Goal: Task Accomplishment & Management: Manage account settings

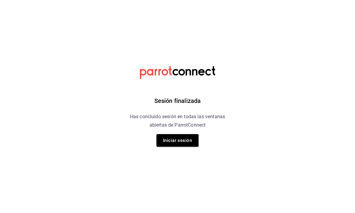
click at [177, 142] on button "Iniciar sesión" at bounding box center [177, 140] width 42 height 13
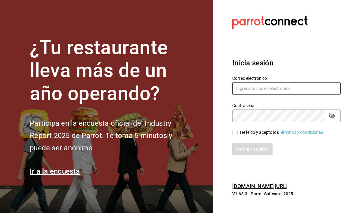
click at [244, 95] on input "text" at bounding box center [286, 88] width 108 height 13
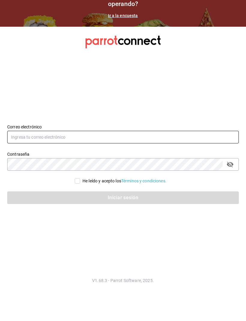
type input "[EMAIL_ADDRESS][DOMAIN_NAME]"
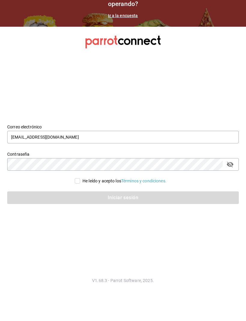
scroll to position [20, 0]
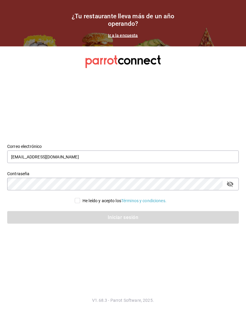
click at [78, 198] on input "He leído y acepto los Términos y condiciones." at bounding box center [77, 200] width 5 height 5
checkbox input "true"
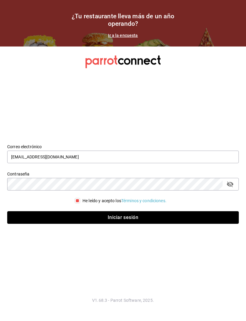
click at [116, 212] on button "Iniciar sesión" at bounding box center [123, 218] width 232 height 13
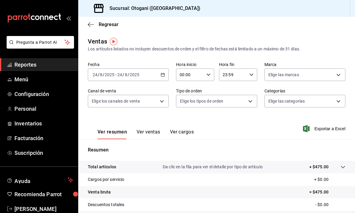
click at [37, 96] on span "Configuración" at bounding box center [43, 94] width 59 height 8
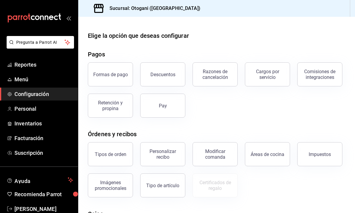
click at [169, 150] on div "Personalizar recibo" at bounding box center [162, 154] width 37 height 11
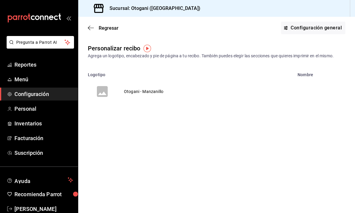
click at [139, 93] on td "Otogani - Manzanillo" at bounding box center [144, 91] width 54 height 29
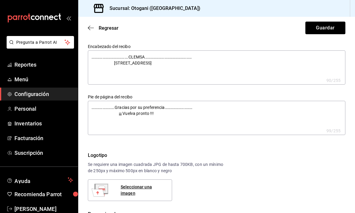
type textarea "x"
click at [103, 107] on textarea "…………………….Gracias por su preferencia………………………… ¡¡¡ Vuelva pronto !!!" at bounding box center [216, 118] width 257 height 34
type textarea "x"
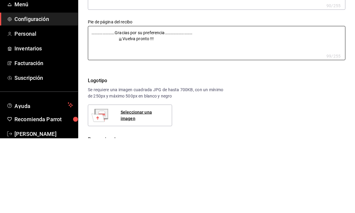
type textarea "x"
type textarea "………………….Gracias por su preferencia………………………… ¡¡¡ Vuelva pronto !!!"
type textarea "x"
type textarea "……………….Gracias por su preferencia………………………… ¡¡¡ Vuelva pronto !!!"
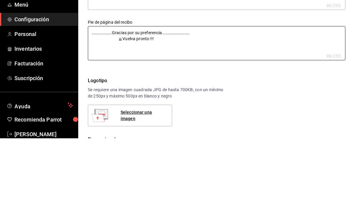
type textarea "x"
type textarea "…………….Gracias por su preferencia………………………… ¡¡¡ Vuelva pronto !!!"
type textarea "x"
click at [177, 101] on textarea "…………….Gracias por su preferencia………………………… ¡¡¡ Vuelva pronto !!!" at bounding box center [216, 118] width 257 height 34
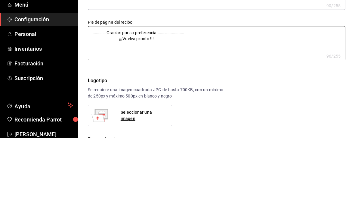
type textarea "x"
type textarea "…………….Gracias por su preferencia……………………… ¡¡¡ Vuelva pronto !!!"
type textarea "x"
type textarea "…………….Gracias por su preferencia…………………… ¡¡¡ Vuelva pronto !!!"
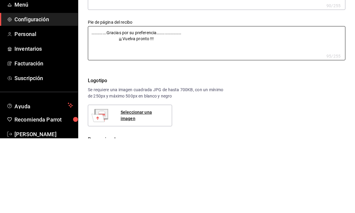
type textarea "x"
type textarea "…………….Gracias por su preferencia………………… ¡¡¡ Vuelva pronto !!!"
type textarea "x"
click at [113, 101] on textarea "…………….Gracias por su preferencia………………… ¡¡¡ Vuelva pronto !!!" at bounding box center [216, 118] width 257 height 34
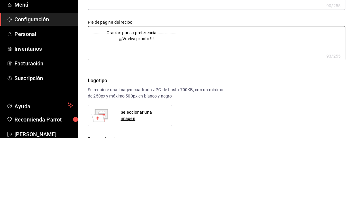
type textarea "x"
type textarea "…………….Gracias por su preferencia………………… ¡¡¡ Vuelva pronto !!!"
type textarea "x"
type textarea "…………….Gracias por su preferencia………………… ¡¡¡ Vuelva pronto !!!"
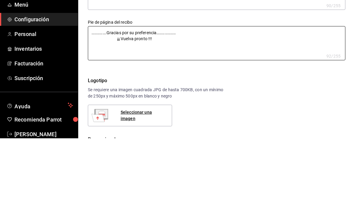
type textarea "x"
type textarea "…………….Gracias por su preferencia………………… ¡¡¡ Vuelva pronto !!!"
type textarea "x"
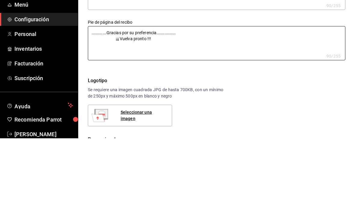
type textarea "…………….Gracias por su preferencia………………… ¡¡¡ Vuelva pronto !!!"
type textarea "x"
type textarea "…………….Gracias por su preferencia………………… ¡¡¡ Vuelva pronto !!!"
type textarea "x"
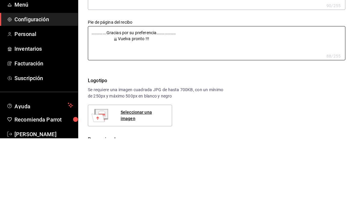
type textarea "x"
type textarea "…………….Gracias por su preferencia………………… ¡¡¡ Vuelva pronto !!!"
type textarea "x"
type textarea "…………….Gracias por su preferencia………………… ¡¡¡ Vuelva pronto !!!"
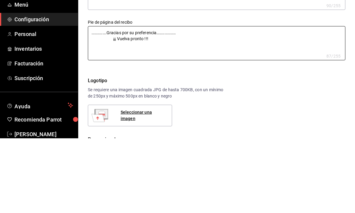
type textarea "x"
type textarea "…………….Gracias por su preferencia………………… ¡¡¡ Vuelva pronto !!!"
type textarea "x"
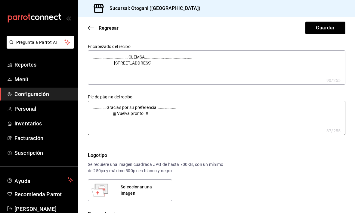
type textarea "…………….Gracias por su preferencia………………… ¡¡¡ Vuelva pronto !!!"
click at [103, 58] on textarea "………………………………….CLEMSA…………………………………………… [STREET_ADDRESS]" at bounding box center [216, 67] width 257 height 34
type textarea "x"
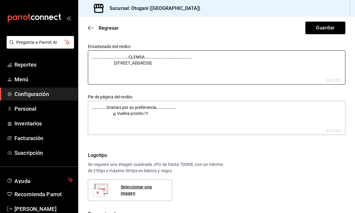
type textarea "……………………………….CLEMSA…………………………………………… [STREET_ADDRESS]"
type textarea "x"
type textarea "…………………………….CLEMSA…………………………………………… [STREET_ADDRESS]"
type textarea "x"
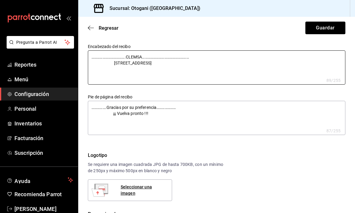
type textarea "x"
type textarea "………………………….CLEMSA…………………………………………… [STREET_ADDRESS]"
type textarea "x"
click at [178, 56] on textarea "………………………….CLEMSA…………………………………………… [STREET_ADDRESS]" at bounding box center [216, 67] width 257 height 34
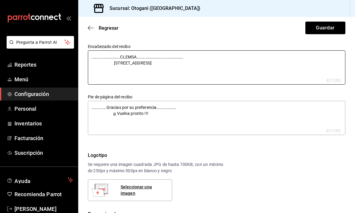
type textarea "………………………….CLEMSA………………………………………… [STREET_ADDRESS]"
type textarea "x"
type textarea "………………………….CLEMSA……………………………………… [STREET_ADDRESS]"
type textarea "x"
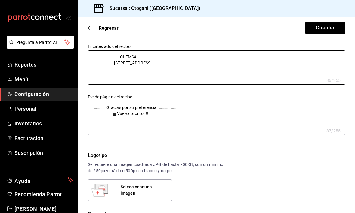
type textarea "x"
type textarea "………………………….CLEMSA…………………………………… [STREET_ADDRESS]"
type textarea "x"
click at [111, 62] on textarea "………………………….CLEMSA…………………………………… [STREET_ADDRESS]" at bounding box center [216, 67] width 257 height 34
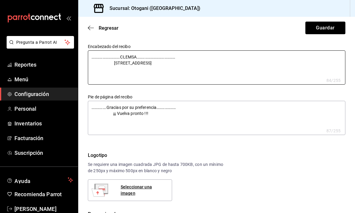
type textarea "………………………….CLEMSA…………………………………… [STREET_ADDRESS]"
type textarea "x"
type textarea "………………………….CLEMSA…………………………………… [STREET_ADDRESS]"
type textarea "x"
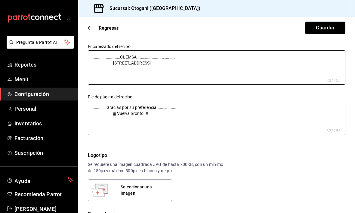
type textarea "x"
type textarea "………………………….CLEMSA…………………………………… [STREET_ADDRESS]"
type textarea "x"
type textarea "………………………….CLEMSA…………………………………… [STREET_ADDRESS]"
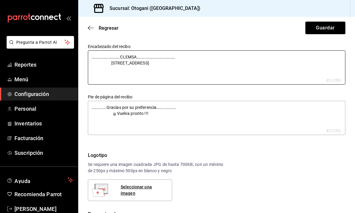
type textarea "x"
type textarea "………………………….CLEMSA…………………………………… [STREET_ADDRESS]"
type textarea "x"
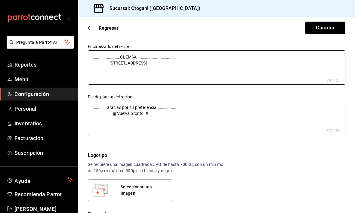
type textarea "………………………….CLEMSA…………………………………… [STREET_ADDRESS]"
type textarea "x"
type textarea "………………………….CLEMSA…………………………………… [STREET_ADDRESS]"
type textarea "x"
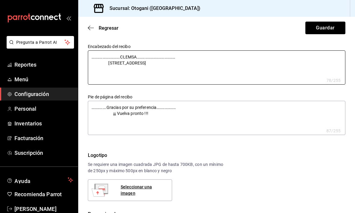
type textarea "x"
type textarea "………………………….CLEMSA…………………………………… [STREET_ADDRESS]"
type textarea "x"
type textarea "………………………….CLEMSA…………………………………… [STREET_ADDRESS]"
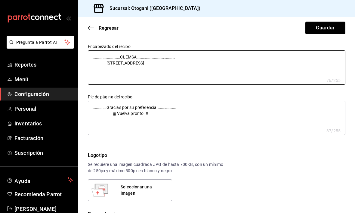
click at [246, 28] on button "Guardar" at bounding box center [325, 28] width 40 height 13
type textarea "x"
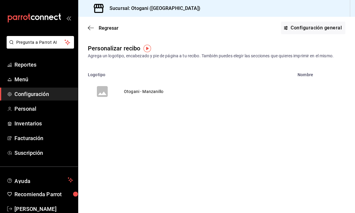
click at [93, 29] on icon "button" at bounding box center [91, 27] width 6 height 5
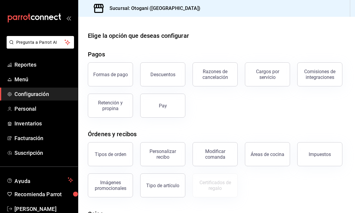
click at [167, 102] on button "Pay" at bounding box center [162, 106] width 45 height 24
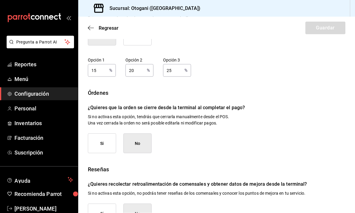
click at [107, 218] on button "Si" at bounding box center [102, 214] width 28 height 20
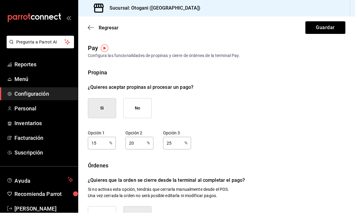
click at [98, 143] on input "15" at bounding box center [97, 143] width 19 height 12
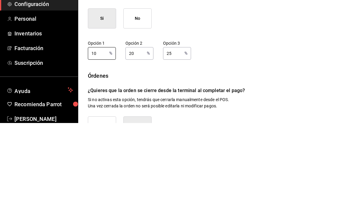
type input "10"
click at [136, 137] on input "20" at bounding box center [134, 143] width 19 height 12
type input "2"
type input "15"
click at [172, 137] on input "25" at bounding box center [172, 143] width 19 height 12
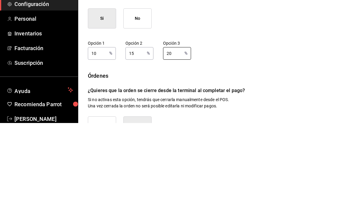
type input "20"
click at [246, 131] on div "Opción 1 10 % Opción 1 Opción 2 15 % Opción 2 Opción 3 20 % Opción 3" at bounding box center [216, 140] width 257 height 19
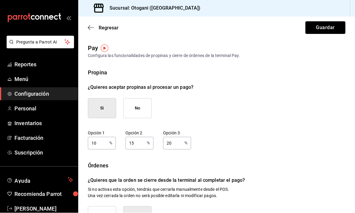
click at [246, 27] on button "Guardar" at bounding box center [325, 28] width 40 height 13
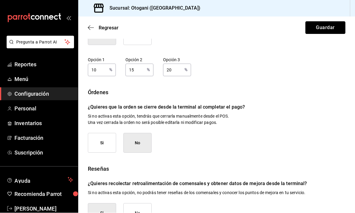
scroll to position [73, 0]
click at [95, 27] on span "Regresar" at bounding box center [103, 28] width 31 height 6
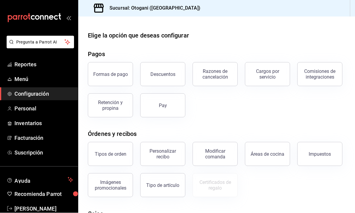
click at [109, 73] on div "Formas de pago" at bounding box center [110, 75] width 35 height 6
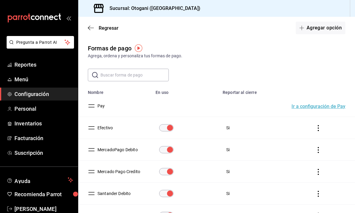
click at [246, 29] on button "Agregar opción" at bounding box center [320, 28] width 50 height 13
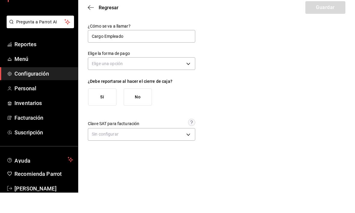
type input "Cargo Empleado"
click at [191, 63] on body "Pregunta a Parrot AI Reportes Menú Configuración Personal Inventarios Facturaci…" at bounding box center [177, 106] width 355 height 213
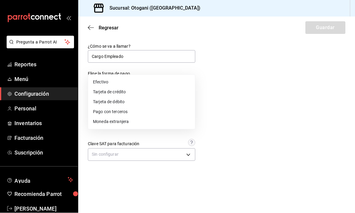
click at [118, 113] on li "Pago con terceros" at bounding box center [141, 112] width 107 height 10
type input "THIRD_PARTY"
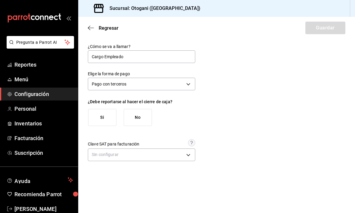
click at [102, 109] on button "Si" at bounding box center [102, 117] width 28 height 17
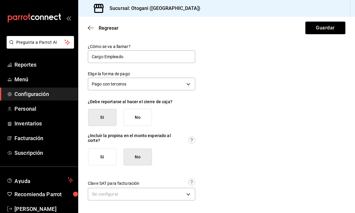
click at [140, 149] on button "No" at bounding box center [137, 157] width 28 height 17
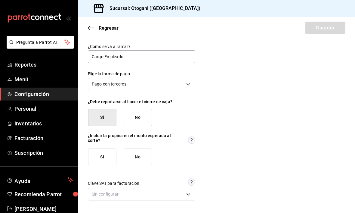
click at [140, 149] on button "No" at bounding box center [137, 157] width 28 height 17
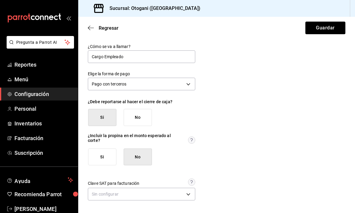
click at [191, 172] on body "Pregunta a Parrot AI Reportes Menú Configuración Personal Inventarios Facturaci…" at bounding box center [177, 106] width 355 height 213
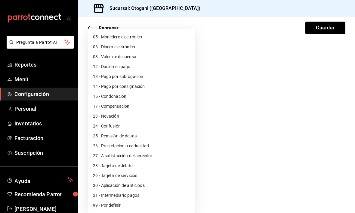
scroll to position [39, 0]
click at [111, 204] on li "99 - Por definir" at bounding box center [141, 206] width 107 height 10
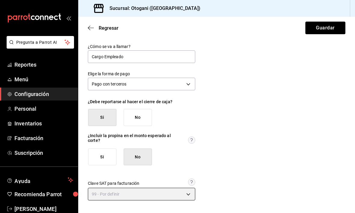
type input "99"
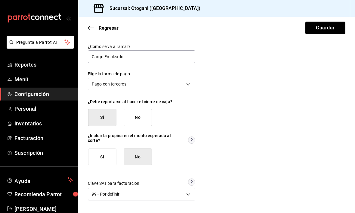
click at [246, 29] on button "Guardar" at bounding box center [325, 28] width 40 height 13
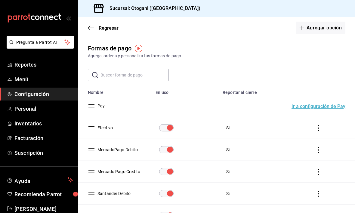
click at [95, 25] on span "Regresar" at bounding box center [103, 28] width 31 height 6
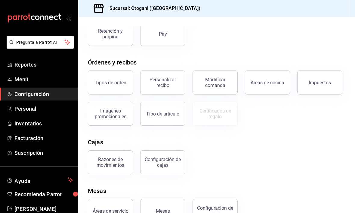
scroll to position [72, 0]
click at [116, 168] on button "Razones de movimientos" at bounding box center [110, 163] width 45 height 24
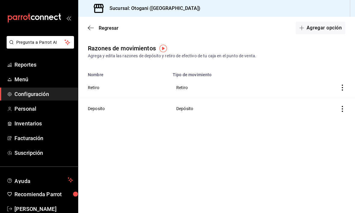
click at [98, 27] on span "Regresar" at bounding box center [103, 28] width 31 height 6
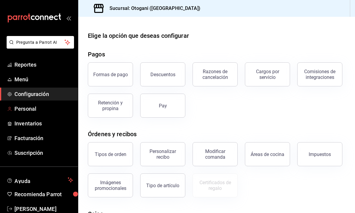
click at [28, 107] on span "Personal" at bounding box center [43, 109] width 59 height 8
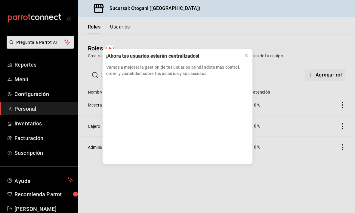
click at [246, 55] on icon at bounding box center [246, 55] width 5 height 5
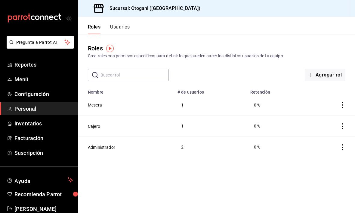
click at [191, 146] on td "2" at bounding box center [210, 147] width 73 height 21
click at [246, 148] on icon "actions" at bounding box center [342, 148] width 6 height 6
click at [246, 36] on div at bounding box center [177, 106] width 355 height 213
click at [117, 28] on button "Usuarios" at bounding box center [120, 29] width 20 height 10
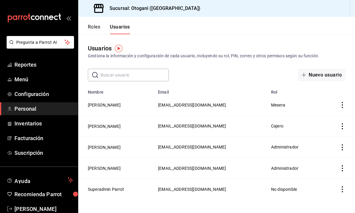
click at [246, 127] on icon "actions" at bounding box center [342, 126] width 6 height 6
click at [242, 125] on div at bounding box center [177, 106] width 355 height 213
click at [226, 127] on span "[EMAIL_ADDRESS][DOMAIN_NAME]" at bounding box center [192, 126] width 68 height 5
click at [244, 129] on td "[EMAIL_ADDRESS][DOMAIN_NAME]" at bounding box center [210, 126] width 113 height 21
click at [246, 127] on icon "actions" at bounding box center [342, 126] width 6 height 6
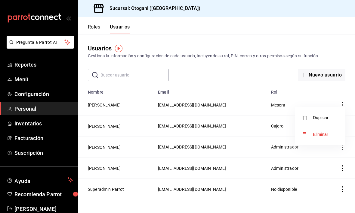
click at [246, 46] on div at bounding box center [177, 106] width 355 height 213
click at [30, 68] on span "Reportes" at bounding box center [43, 65] width 59 height 8
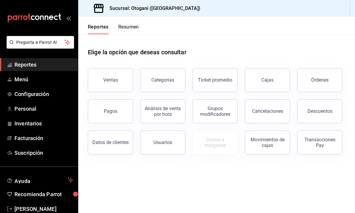
click at [115, 84] on button "Ventas" at bounding box center [110, 80] width 45 height 24
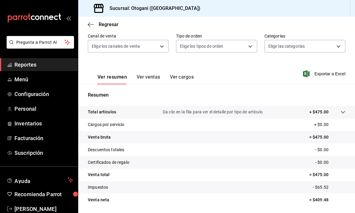
scroll to position [55, 0]
click at [150, 82] on button "Ver ventas" at bounding box center [148, 80] width 24 height 10
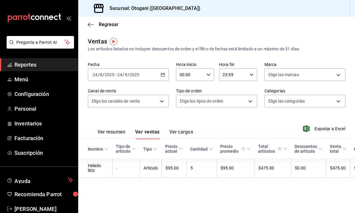
click at [36, 128] on link "Inventarios" at bounding box center [39, 123] width 78 height 13
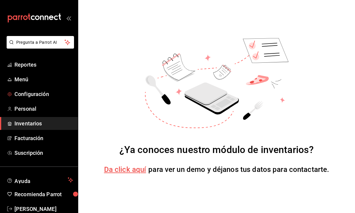
click at [39, 98] on link "Configuración" at bounding box center [39, 94] width 78 height 13
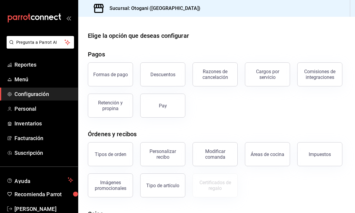
click at [125, 147] on button "Tipos de orden" at bounding box center [110, 154] width 45 height 24
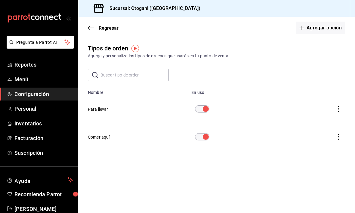
click at [91, 27] on icon "button" at bounding box center [91, 27] width 6 height 5
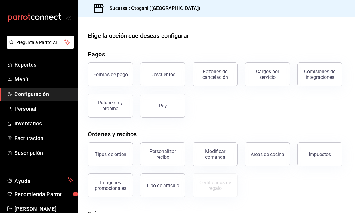
click at [106, 74] on div "Formas de pago" at bounding box center [110, 75] width 35 height 6
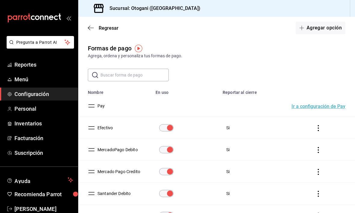
click at [91, 29] on icon "button" at bounding box center [91, 27] width 6 height 5
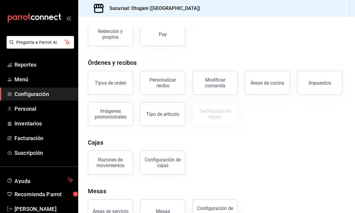
click at [111, 84] on div "Tipos de orden" at bounding box center [111, 83] width 32 height 6
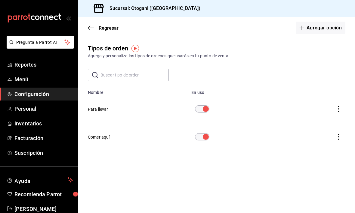
click at [93, 25] on icon "button" at bounding box center [91, 27] width 6 height 5
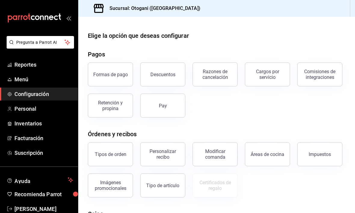
click at [213, 154] on div "Modificar comanda" at bounding box center [214, 154] width 37 height 11
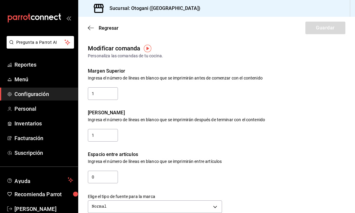
click at [92, 25] on icon "button" at bounding box center [91, 27] width 6 height 5
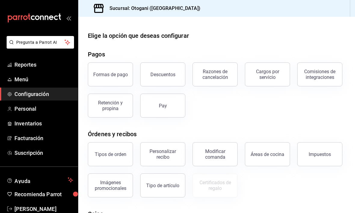
click at [111, 154] on div "Tipos de orden" at bounding box center [111, 155] width 32 height 6
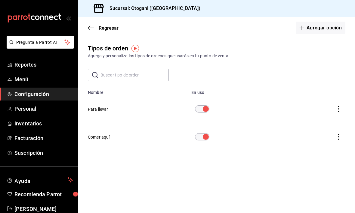
click at [93, 27] on icon "button" at bounding box center [91, 27] width 6 height 5
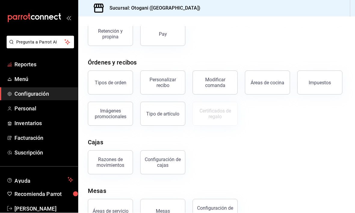
click at [33, 65] on span "Reportes" at bounding box center [43, 65] width 59 height 8
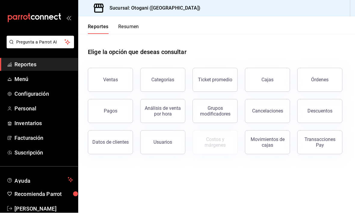
click at [113, 80] on div "Ventas" at bounding box center [110, 80] width 15 height 6
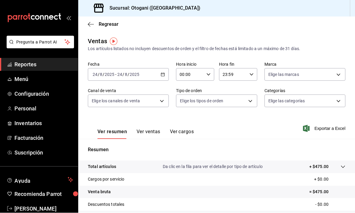
click at [88, 23] on icon "button" at bounding box center [91, 24] width 6 height 5
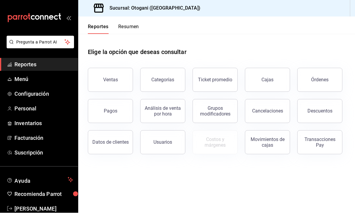
click at [215, 75] on button "Ticket promedio" at bounding box center [214, 80] width 45 height 24
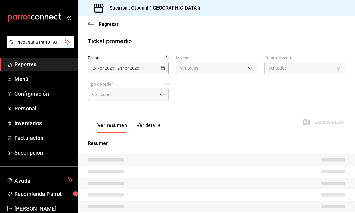
type input "4aa9756e-d58e-457f-9097-449da5ef6845"
type input "PARROT,UBER_EATS,RAPPI,DIDI_FOOD,ONLINE"
type input "9a24faaa-f7f8-444b-bb48-8bba86d99fcd,e4fa1f24-aa37-4e16-96c8-6ac537f7ad8a,EXTER…"
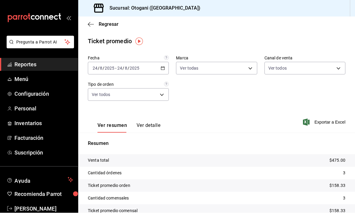
click at [14, 80] on link "Menú" at bounding box center [39, 79] width 78 height 13
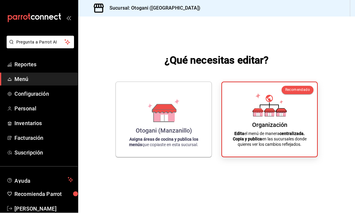
click at [25, 97] on span "Configuración" at bounding box center [43, 94] width 59 height 8
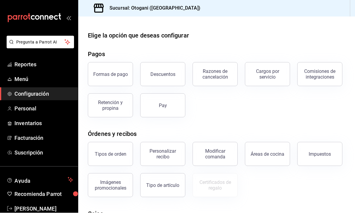
click at [38, 135] on span "Facturación" at bounding box center [43, 138] width 59 height 8
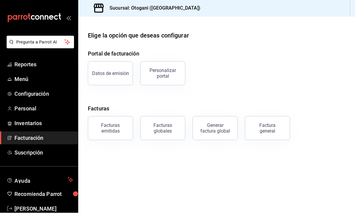
scroll to position [0, 0]
click at [32, 62] on span "Reportes" at bounding box center [43, 65] width 59 height 8
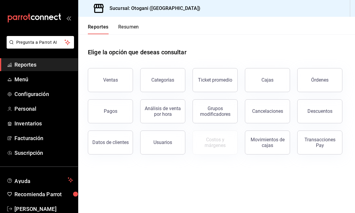
click at [246, 74] on button "Órdenes" at bounding box center [319, 80] width 45 height 24
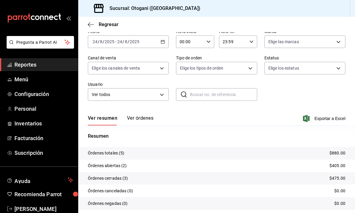
scroll to position [29, 0]
click at [140, 155] on tr "Órdenes totales (5) $880.00" at bounding box center [216, 153] width 276 height 13
click at [246, 151] on p "$880.00" at bounding box center [337, 153] width 16 height 6
click at [146, 116] on button "Ver órdenes" at bounding box center [140, 120] width 26 height 10
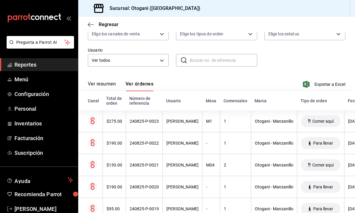
scroll to position [63, 0]
click at [115, 124] on div "$275.00" at bounding box center [114, 121] width 16 height 5
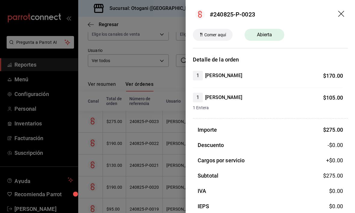
scroll to position [0, 0]
click at [246, 37] on span "Abierta" at bounding box center [264, 34] width 23 height 7
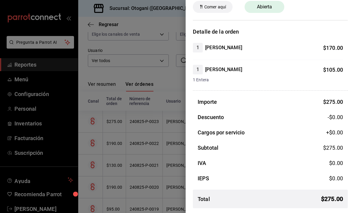
scroll to position [28, 0]
click at [219, 7] on span "Comer aquí" at bounding box center [215, 7] width 26 height 6
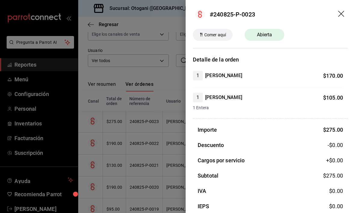
scroll to position [0, 0]
click at [246, 13] on icon "drag" at bounding box center [341, 14] width 7 height 7
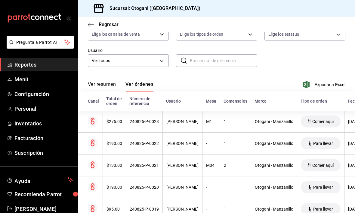
scroll to position [20, 0]
click at [101, 81] on button "Ver resumen" at bounding box center [102, 86] width 28 height 10
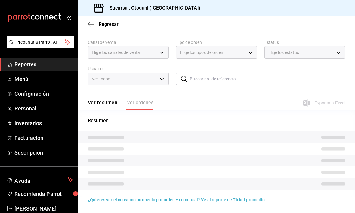
scroll to position [25, 0]
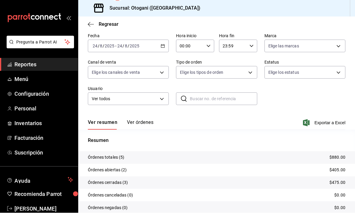
click at [141, 120] on button "Ver órdenes" at bounding box center [140, 125] width 26 height 10
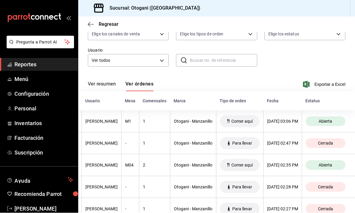
scroll to position [0, 88]
click at [38, 66] on span "Reportes" at bounding box center [43, 65] width 59 height 8
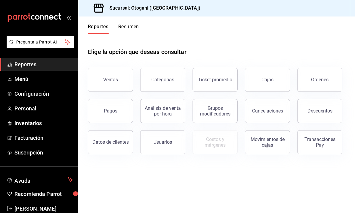
click at [117, 68] on button "Ventas" at bounding box center [110, 80] width 45 height 24
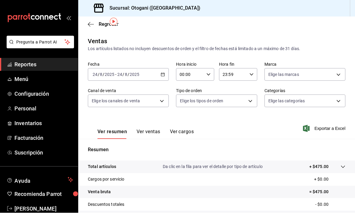
click at [36, 60] on link "Reportes" at bounding box center [39, 64] width 78 height 13
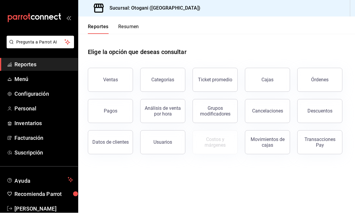
click at [111, 77] on div "Ventas" at bounding box center [110, 80] width 15 height 6
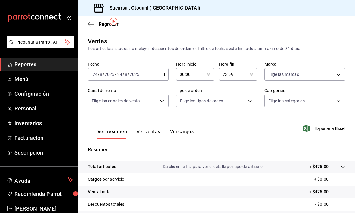
click at [154, 129] on button "Ver ventas" at bounding box center [148, 134] width 24 height 10
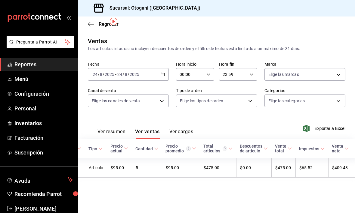
scroll to position [0, 54]
click at [23, 83] on span "Menú" at bounding box center [43, 79] width 59 height 8
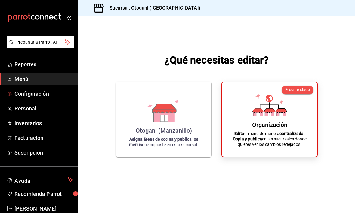
click at [28, 95] on span "Configuración" at bounding box center [43, 94] width 59 height 8
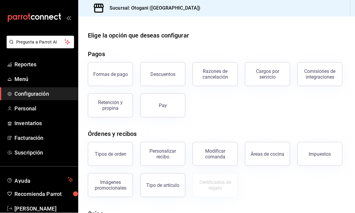
click at [29, 96] on span "Configuración" at bounding box center [43, 94] width 59 height 8
click at [160, 62] on button "Descuentos" at bounding box center [162, 74] width 45 height 24
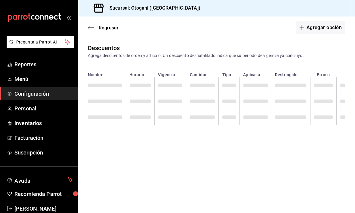
scroll to position [0, 0]
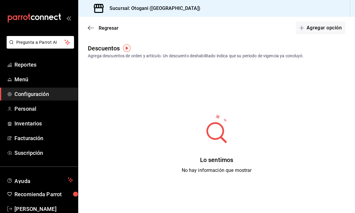
click at [111, 49] on div "Descuentos" at bounding box center [104, 48] width 32 height 9
click at [94, 27] on span "Regresar" at bounding box center [103, 28] width 31 height 6
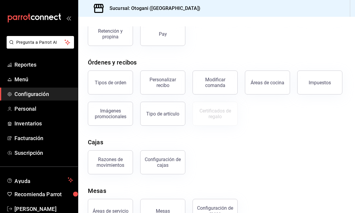
scroll to position [72, 0]
click at [38, 95] on span "Configuración" at bounding box center [43, 94] width 59 height 8
click at [35, 96] on span "Configuración" at bounding box center [43, 94] width 59 height 8
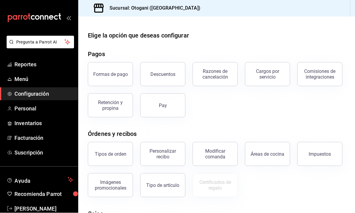
scroll to position [0, 0]
click at [165, 72] on div "Descuentos" at bounding box center [162, 75] width 25 height 6
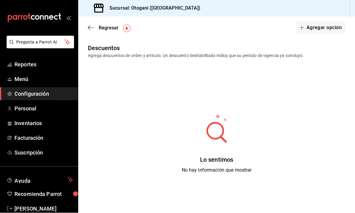
click at [45, 95] on span "Configuración" at bounding box center [43, 94] width 59 height 8
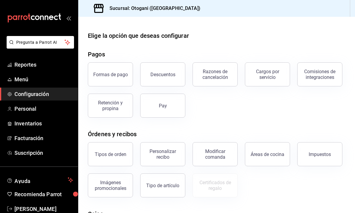
click at [23, 96] on span "Configuración" at bounding box center [43, 94] width 59 height 8
click at [22, 112] on span "Personal" at bounding box center [43, 109] width 59 height 8
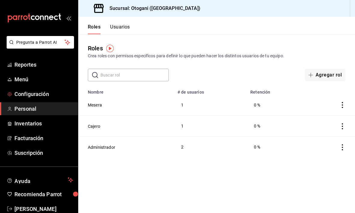
click at [28, 93] on span "Configuración" at bounding box center [43, 94] width 59 height 8
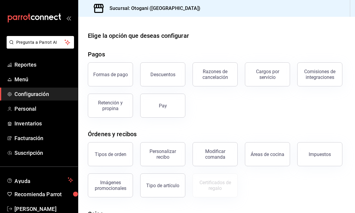
click at [163, 70] on button "Descuentos" at bounding box center [162, 74] width 45 height 24
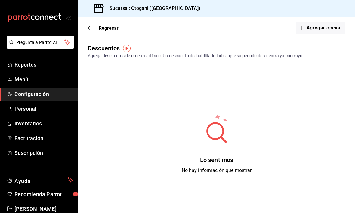
click at [246, 26] on button "Agregar opción" at bounding box center [320, 28] width 50 height 13
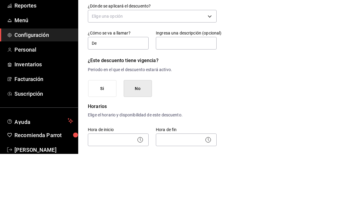
type input "D"
type input "P"
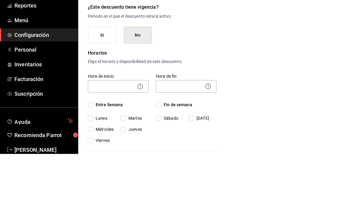
scroll to position [51, 0]
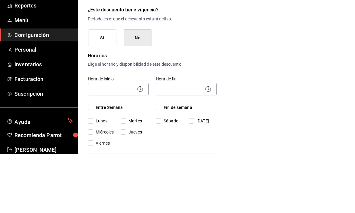
type input "Oto Descuento"
click at [107, 89] on button "Si" at bounding box center [102, 97] width 28 height 17
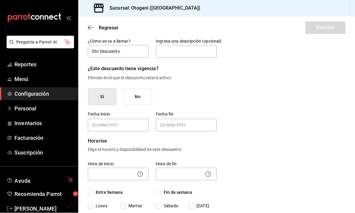
click at [127, 120] on input "Choose date" at bounding box center [119, 126] width 54 height 12
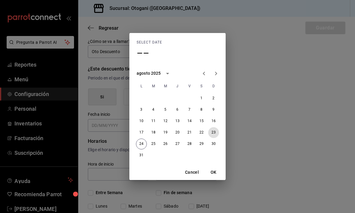
click at [215, 132] on button "23" at bounding box center [213, 132] width 11 height 11
click at [145, 146] on button "24" at bounding box center [141, 144] width 11 height 11
click at [217, 133] on button "23" at bounding box center [213, 132] width 11 height 11
type input "[DATE]"
click at [215, 171] on button "OK" at bounding box center [213, 172] width 19 height 11
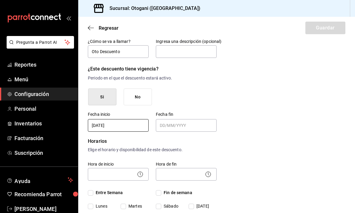
click at [186, 120] on input "Choose date" at bounding box center [187, 126] width 54 height 12
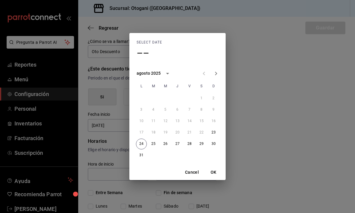
click at [142, 143] on button "24" at bounding box center [141, 144] width 11 height 11
type input "[DATE]"
click at [216, 172] on button "OK" at bounding box center [213, 172] width 19 height 11
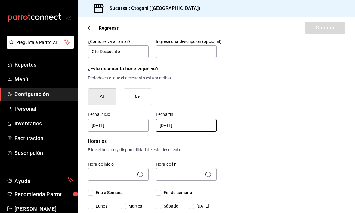
click at [140, 173] on icon at bounding box center [140, 174] width 1 height 3
click at [108, 154] on body "Pregunta a Parrot AI Reportes Menú Configuración Personal Inventarios Facturaci…" at bounding box center [177, 106] width 355 height 213
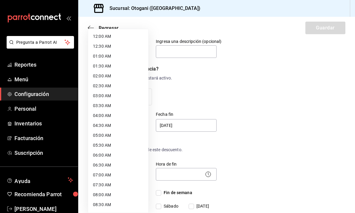
click at [102, 37] on li "12:00 AM" at bounding box center [118, 37] width 60 height 10
type input "00:00"
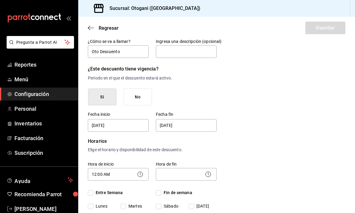
click at [193, 154] on body "Pregunta a Parrot AI Reportes Menú Configuración Personal Inventarios Facturaci…" at bounding box center [177, 106] width 355 height 213
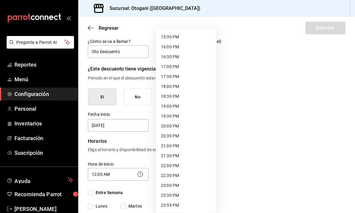
scroll to position [307, 0]
click at [172, 203] on li "23:59 PM" at bounding box center [186, 206] width 60 height 10
type input "23:59"
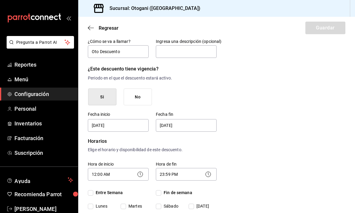
click at [161, 190] on input "Fin de semana" at bounding box center [158, 192] width 5 height 5
checkbox input "true"
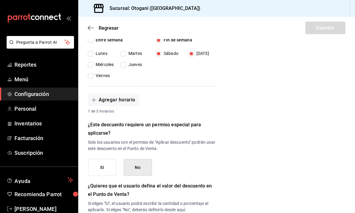
scroll to position [203, 0]
click at [103, 160] on button "Si" at bounding box center [102, 168] width 28 height 17
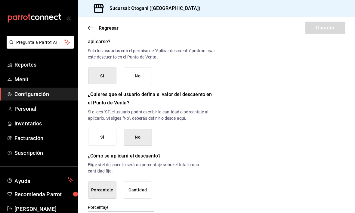
scroll to position [295, 0]
click at [105, 129] on button "Si" at bounding box center [102, 137] width 28 height 17
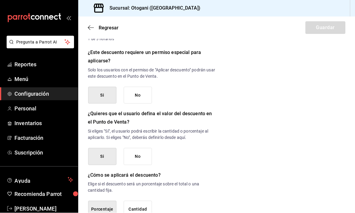
click at [102, 201] on button "Porcentaje" at bounding box center [102, 209] width 28 height 17
click at [106, 201] on button "Porcentaje" at bounding box center [102, 209] width 28 height 17
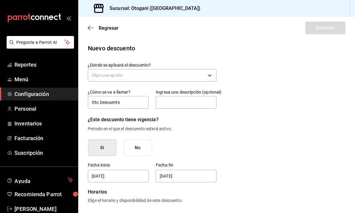
scroll to position [0, 0]
click at [203, 77] on body "Pregunta a Parrot AI Reportes Menú Configuración Personal Inventarios Facturaci…" at bounding box center [177, 106] width 355 height 213
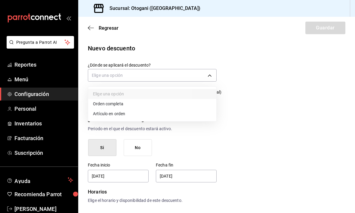
click at [117, 104] on li "Orden completa" at bounding box center [152, 104] width 128 height 10
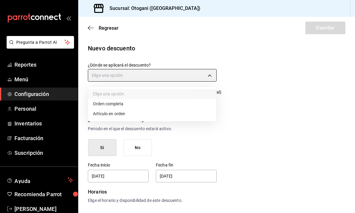
type input "ORDER"
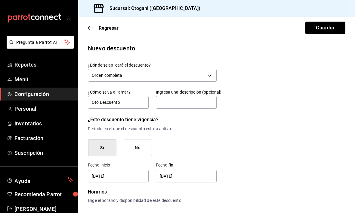
click at [246, 26] on button "Guardar" at bounding box center [325, 28] width 40 height 13
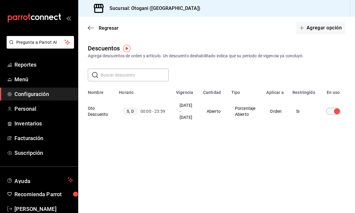
click at [28, 93] on span "Configuración" at bounding box center [43, 94] width 59 height 8
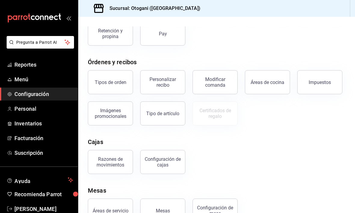
scroll to position [72, 0]
click at [41, 93] on span "Configuración" at bounding box center [43, 94] width 59 height 8
click at [37, 60] on link "Reportes" at bounding box center [39, 64] width 78 height 13
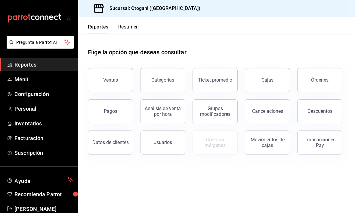
click at [246, 85] on button "Cajas" at bounding box center [267, 80] width 45 height 24
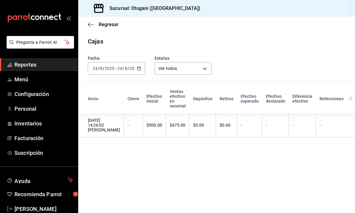
click at [34, 63] on span "Reportes" at bounding box center [43, 65] width 59 height 8
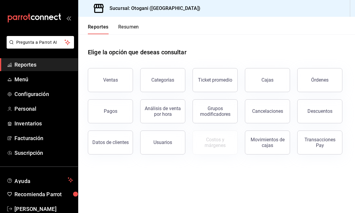
click at [44, 94] on span "Configuración" at bounding box center [43, 94] width 59 height 8
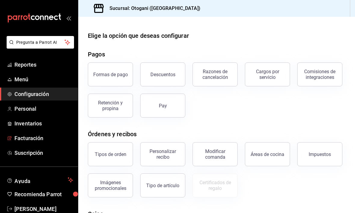
click at [35, 137] on span "Facturación" at bounding box center [43, 138] width 59 height 8
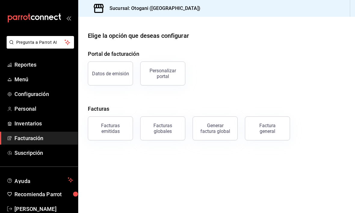
click at [36, 123] on span "Inventarios" at bounding box center [43, 124] width 59 height 8
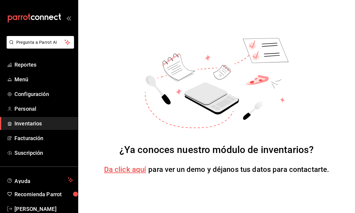
click at [34, 98] on span "Configuración" at bounding box center [43, 94] width 59 height 8
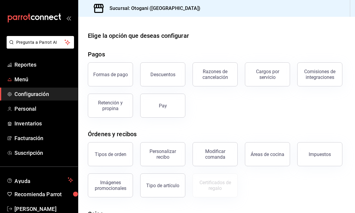
click at [26, 84] on link "Menú" at bounding box center [39, 79] width 78 height 13
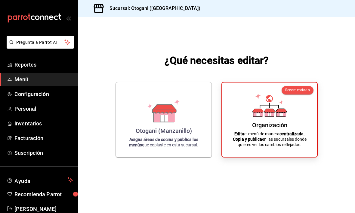
click at [23, 80] on span "Menú" at bounding box center [43, 79] width 59 height 8
click at [23, 81] on span "Menú" at bounding box center [43, 79] width 59 height 8
click at [246, 142] on p "Edita el menú de manera centralizada. Copia y publica en las sucursales donde q…" at bounding box center [269, 139] width 81 height 16
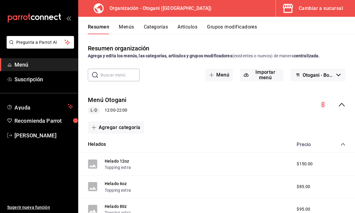
click at [246, 8] on div "Cambiar a sucursal" at bounding box center [320, 8] width 44 height 8
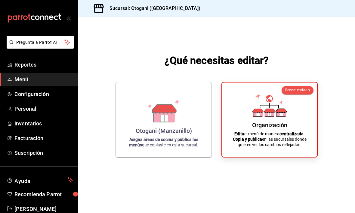
click at [32, 96] on span "Configuración" at bounding box center [43, 94] width 59 height 8
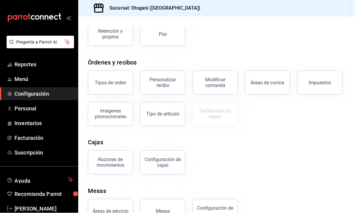
click at [37, 94] on span "Configuración" at bounding box center [43, 94] width 59 height 8
click at [42, 109] on span "Personal" at bounding box center [43, 109] width 59 height 8
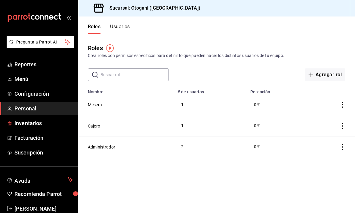
click at [43, 126] on span "Inventarios" at bounding box center [43, 124] width 59 height 8
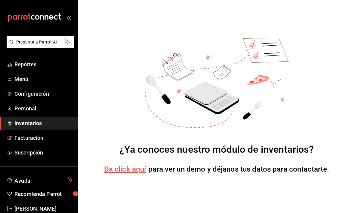
click at [33, 83] on span "Menú" at bounding box center [43, 79] width 59 height 8
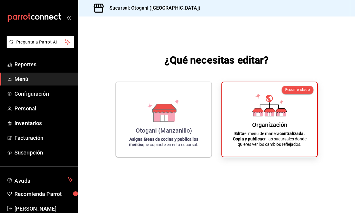
click at [38, 65] on span "Reportes" at bounding box center [43, 65] width 59 height 8
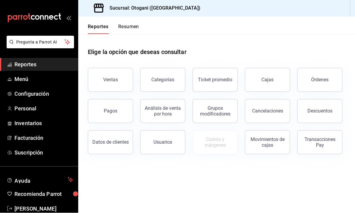
click at [112, 76] on button "Ventas" at bounding box center [110, 80] width 45 height 24
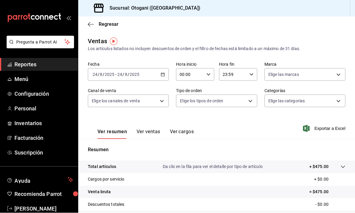
click at [35, 81] on span "Menú" at bounding box center [43, 79] width 59 height 8
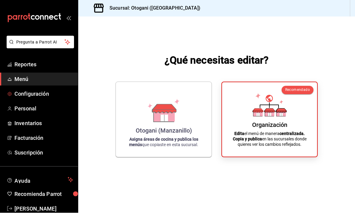
click at [41, 94] on span "Configuración" at bounding box center [43, 94] width 59 height 8
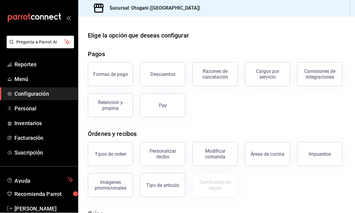
click at [41, 64] on span "Reportes" at bounding box center [43, 65] width 59 height 8
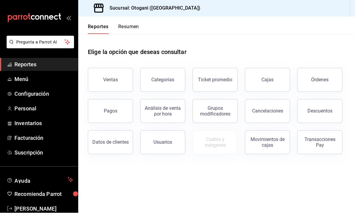
click at [113, 85] on button "Ventas" at bounding box center [110, 80] width 45 height 24
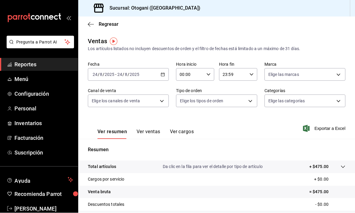
click at [150, 133] on button "Ver ventas" at bounding box center [148, 134] width 24 height 10
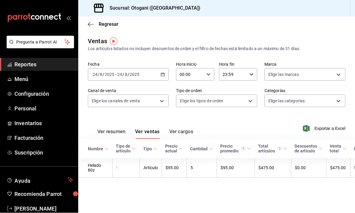
click at [114, 132] on button "Ver resumen" at bounding box center [111, 134] width 28 height 10
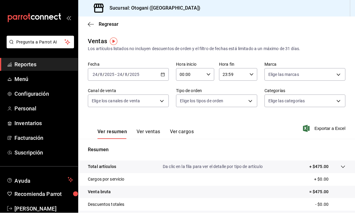
click at [185, 129] on button "Ver cargos" at bounding box center [182, 134] width 24 height 10
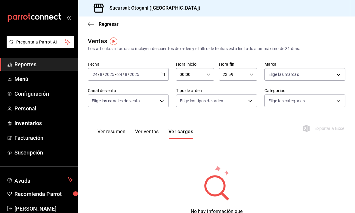
click at [30, 96] on span "Configuración" at bounding box center [43, 94] width 59 height 8
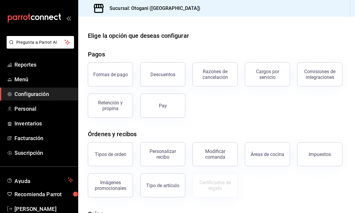
click at [35, 65] on span "Reportes" at bounding box center [43, 65] width 59 height 8
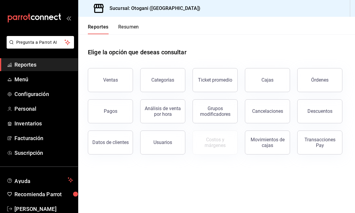
click at [111, 85] on button "Ventas" at bounding box center [110, 80] width 45 height 24
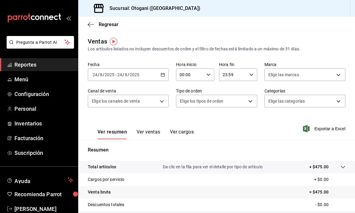
click at [246, 167] on icon at bounding box center [342, 167] width 5 height 5
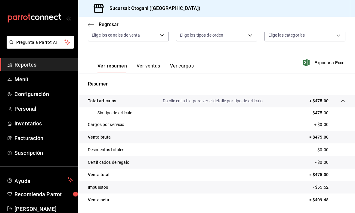
scroll to position [66, 0]
click at [246, 101] on div at bounding box center [336, 101] width 17 height 6
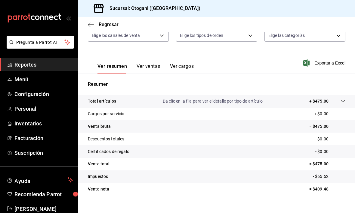
scroll to position [55, 0]
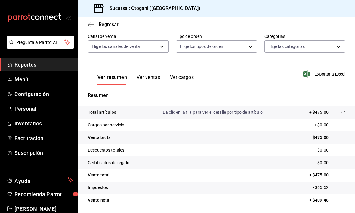
click at [246, 100] on div "Resumen Total artículos Da clic en la fila para ver el detalle por tipo de artí…" at bounding box center [216, 153] width 276 height 122
click at [246, 110] on div at bounding box center [336, 112] width 17 height 6
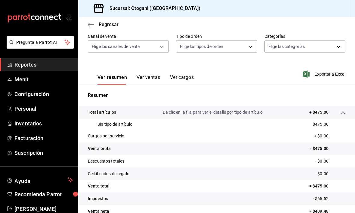
click at [246, 112] on icon at bounding box center [342, 112] width 5 height 5
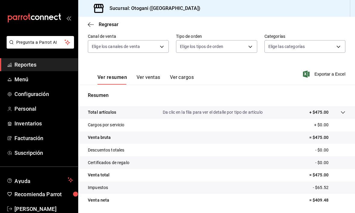
click at [40, 64] on span "Reportes" at bounding box center [43, 65] width 59 height 8
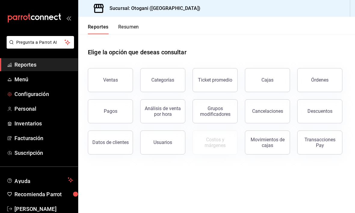
click at [40, 99] on link "Configuración" at bounding box center [39, 94] width 78 height 13
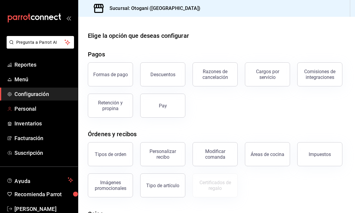
click at [39, 109] on span "Personal" at bounding box center [43, 109] width 59 height 8
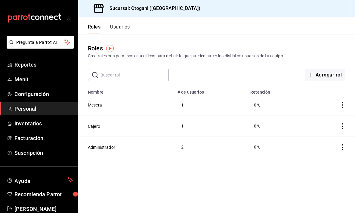
click at [42, 62] on span "Reportes" at bounding box center [43, 65] width 59 height 8
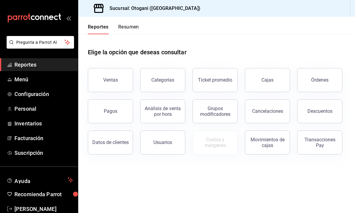
click at [128, 26] on button "Resumen" at bounding box center [128, 29] width 21 height 10
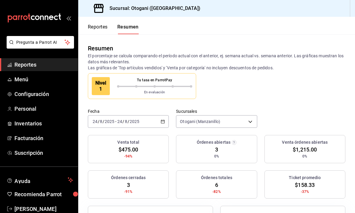
click at [32, 67] on span "Reportes" at bounding box center [43, 65] width 59 height 8
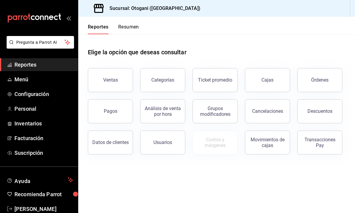
click at [117, 114] on button "Pagos" at bounding box center [110, 111] width 45 height 24
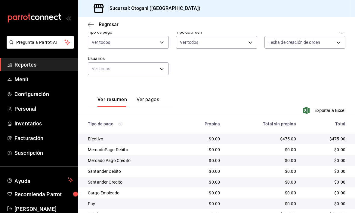
scroll to position [55, 0]
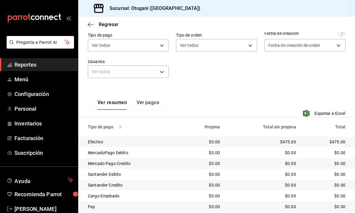
click at [39, 98] on link "Configuración" at bounding box center [39, 94] width 78 height 13
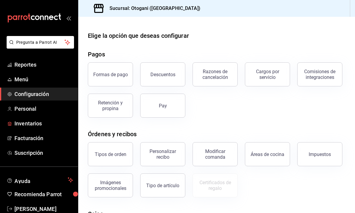
click at [32, 126] on span "Inventarios" at bounding box center [43, 124] width 59 height 8
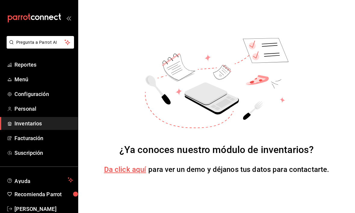
click at [29, 113] on span "Personal" at bounding box center [43, 109] width 59 height 8
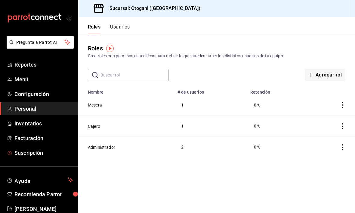
click at [37, 157] on link "Suscripción" at bounding box center [39, 153] width 78 height 13
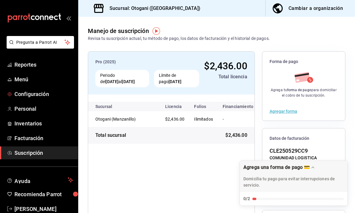
click at [36, 108] on span "Personal" at bounding box center [43, 109] width 59 height 8
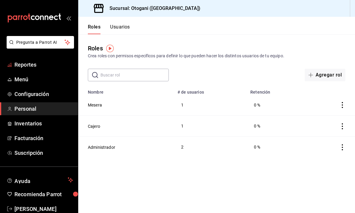
click at [27, 65] on span "Reportes" at bounding box center [43, 65] width 59 height 8
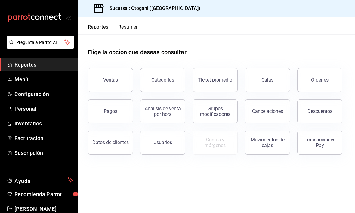
click at [216, 80] on div "Ticket promedio" at bounding box center [215, 80] width 34 height 6
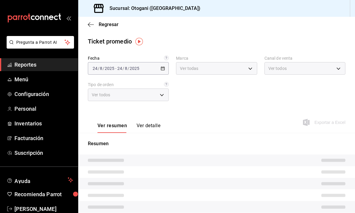
type input "4aa9756e-d58e-457f-9097-449da5ef6845"
type input "PARROT,UBER_EATS,RAPPI,DIDI_FOOD,ONLINE"
type input "9a24faaa-f7f8-444b-bb48-8bba86d99fcd,e4fa1f24-aa37-4e16-96c8-6ac537f7ad8a,EXTER…"
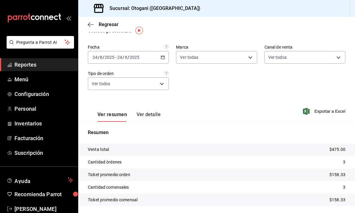
scroll to position [11, 0]
click at [43, 62] on span "Reportes" at bounding box center [43, 65] width 59 height 8
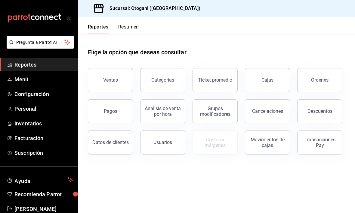
click at [53, 96] on span "Configuración" at bounding box center [43, 94] width 59 height 8
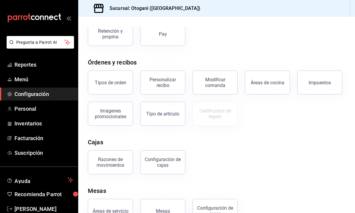
scroll to position [72, 0]
click at [126, 163] on div "Razones de movimientos" at bounding box center [110, 162] width 37 height 11
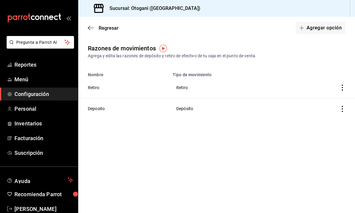
click at [92, 30] on icon "button" at bounding box center [91, 27] width 6 height 5
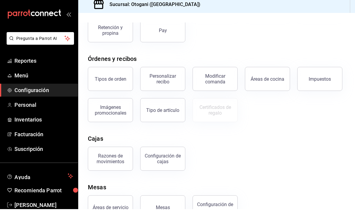
scroll to position [20, 0]
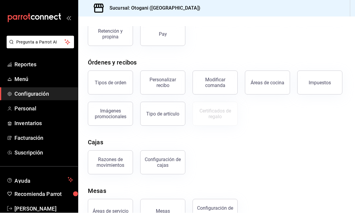
click at [124, 209] on div "Áreas de servicio" at bounding box center [111, 212] width 36 height 6
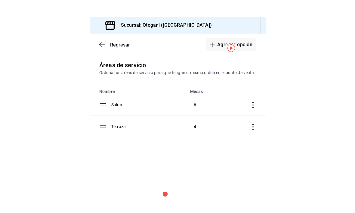
scroll to position [0, 0]
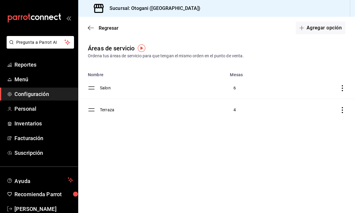
click at [38, 59] on link "Reportes" at bounding box center [39, 64] width 78 height 13
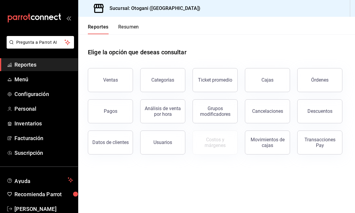
click at [111, 84] on button "Ventas" at bounding box center [110, 80] width 45 height 24
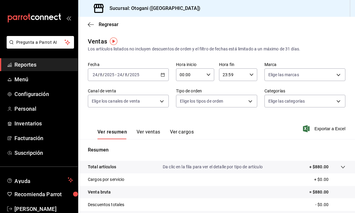
click at [90, 26] on icon "button" at bounding box center [91, 24] width 6 height 5
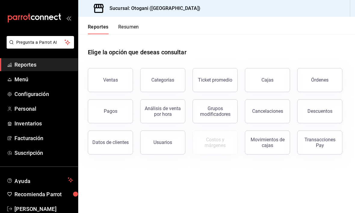
click at [115, 73] on button "Ventas" at bounding box center [110, 80] width 45 height 24
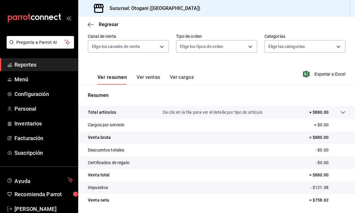
scroll to position [55, 0]
click at [151, 78] on button "Ver ventas" at bounding box center [148, 80] width 24 height 10
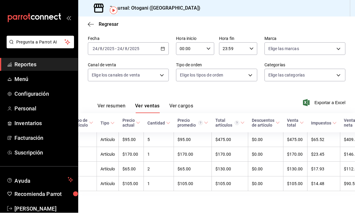
scroll to position [20, 0]
click at [26, 82] on span "Menú" at bounding box center [43, 79] width 59 height 8
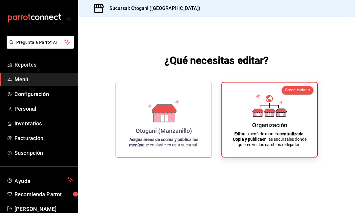
click at [35, 123] on span "Inventarios" at bounding box center [43, 124] width 59 height 8
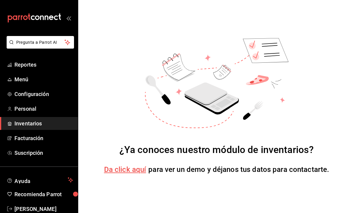
click at [31, 110] on span "Personal" at bounding box center [43, 109] width 59 height 8
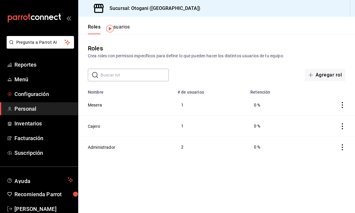
click at [37, 93] on span "Configuración" at bounding box center [43, 94] width 59 height 8
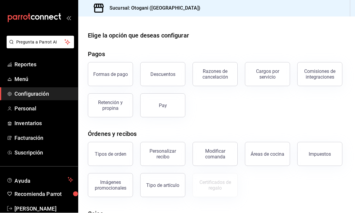
click at [167, 152] on div "Personalizar recibo" at bounding box center [162, 154] width 37 height 11
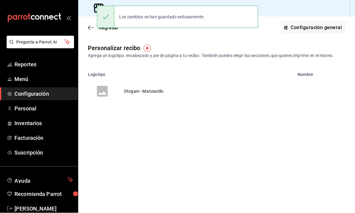
click at [137, 93] on td "Otogani - Manzanillo" at bounding box center [144, 91] width 54 height 29
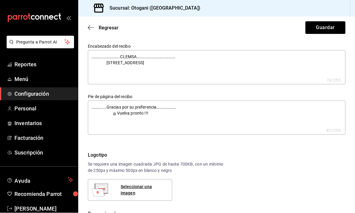
type textarea "x"
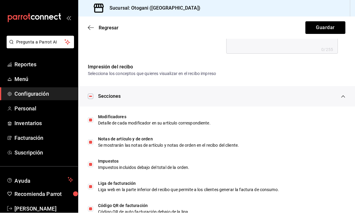
scroll to position [288, 0]
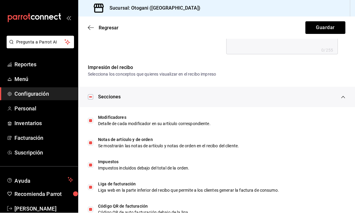
type textarea "x"
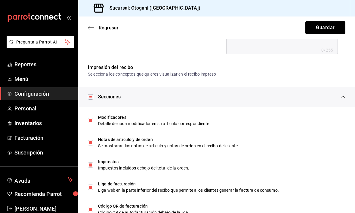
type textarea "x"
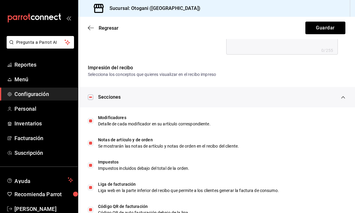
click at [29, 109] on span "Personal" at bounding box center [43, 109] width 59 height 8
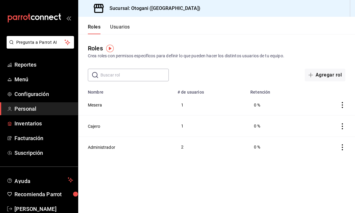
click at [32, 122] on span "Inventarios" at bounding box center [43, 124] width 59 height 8
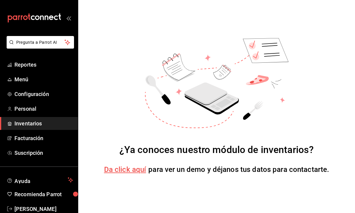
click at [72, 17] on div "mailbox folders" at bounding box center [39, 18] width 78 height 36
click at [70, 18] on icon "open_drawer_menu" at bounding box center [68, 18] width 5 height 5
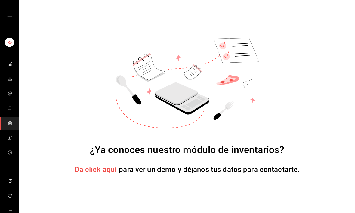
click at [11, 11] on div "mailbox folders" at bounding box center [9, 18] width 19 height 36
click at [13, 17] on div "mailbox folders" at bounding box center [9, 18] width 19 height 36
click at [9, 17] on icon "open drawer" at bounding box center [9, 18] width 5 height 5
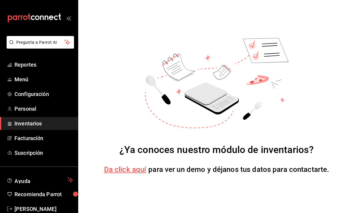
click at [32, 93] on span "Configuración" at bounding box center [43, 94] width 59 height 8
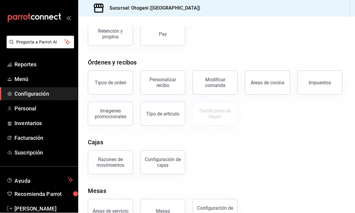
click at [34, 61] on span "Reportes" at bounding box center [43, 65] width 59 height 8
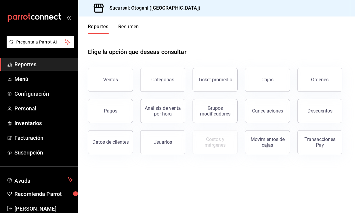
click at [246, 84] on button "Cajas" at bounding box center [267, 80] width 45 height 24
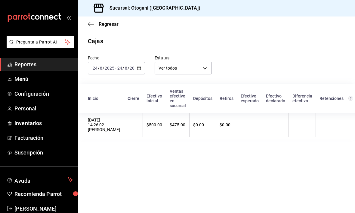
click at [91, 26] on icon "button" at bounding box center [91, 24] width 6 height 5
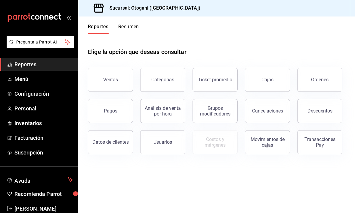
click at [246, 80] on div "Órdenes" at bounding box center [319, 80] width 17 height 6
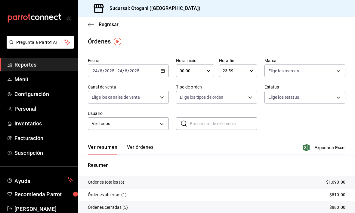
click at [91, 23] on icon "button" at bounding box center [91, 24] width 6 height 5
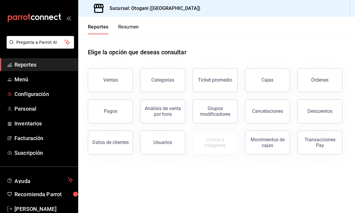
click at [37, 96] on span "Configuración" at bounding box center [43, 94] width 59 height 8
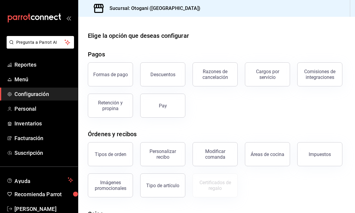
click at [27, 97] on span "Configuración" at bounding box center [43, 94] width 59 height 8
click at [26, 93] on span "Configuración" at bounding box center [43, 94] width 59 height 8
click at [24, 108] on span "Personal" at bounding box center [43, 109] width 59 height 8
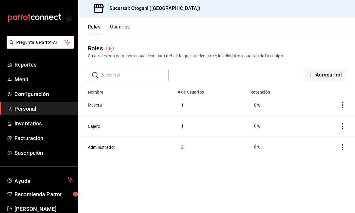
click at [27, 62] on span "Reportes" at bounding box center [43, 65] width 59 height 8
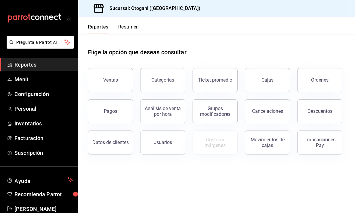
click at [114, 82] on div "Ventas" at bounding box center [110, 80] width 15 height 6
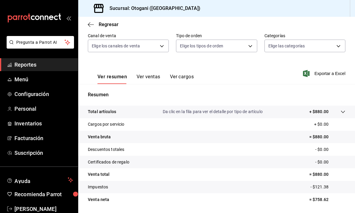
scroll to position [55, 0]
click at [89, 24] on icon "button" at bounding box center [91, 24] width 6 height 0
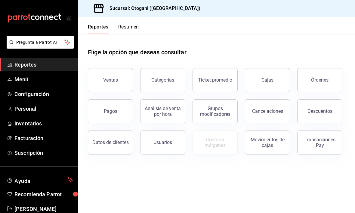
click at [127, 29] on button "Resumen" at bounding box center [128, 29] width 21 height 10
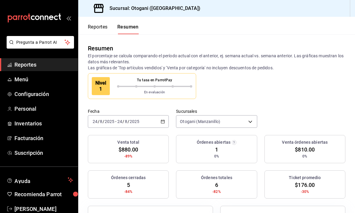
click at [100, 29] on button "Reportes" at bounding box center [98, 29] width 20 height 10
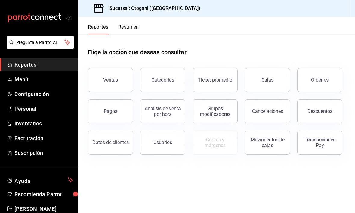
click at [246, 109] on div "Descuentos" at bounding box center [319, 111] width 25 height 6
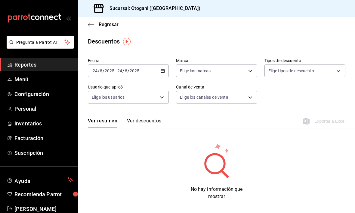
click at [144, 122] on button "Ver descuentos" at bounding box center [144, 123] width 34 height 10
click at [102, 124] on button "Ver resumen" at bounding box center [102, 123] width 28 height 10
click at [91, 23] on icon "button" at bounding box center [91, 24] width 6 height 5
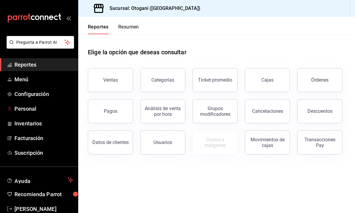
click at [46, 112] on span "Personal" at bounding box center [43, 109] width 59 height 8
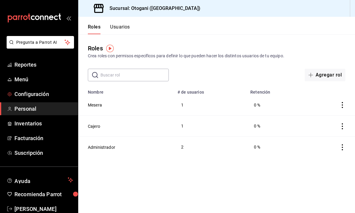
click at [38, 93] on span "Configuración" at bounding box center [43, 94] width 59 height 8
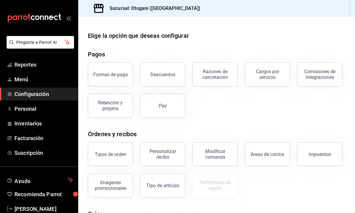
click at [166, 105] on div "Pay" at bounding box center [163, 106] width 8 height 6
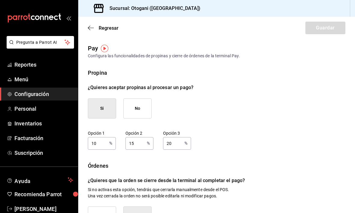
click at [91, 25] on icon "button" at bounding box center [91, 27] width 6 height 5
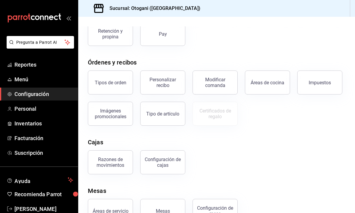
scroll to position [72, 0]
click at [227, 198] on div "Configuración de mesa" at bounding box center [211, 207] width 52 height 31
click at [226, 205] on button "Configuración de mesa" at bounding box center [214, 211] width 45 height 24
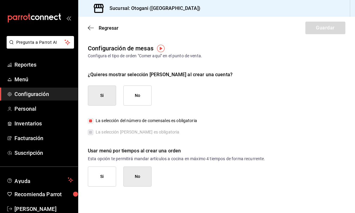
click at [90, 30] on icon "button" at bounding box center [91, 27] width 6 height 5
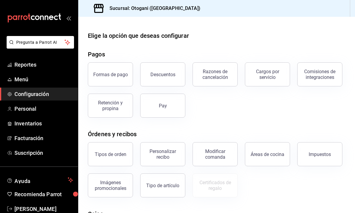
click at [36, 61] on span "Reportes" at bounding box center [43, 65] width 59 height 8
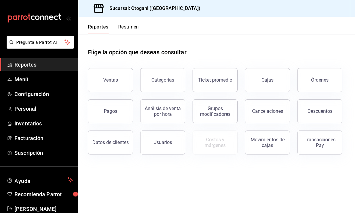
click at [128, 25] on button "Resumen" at bounding box center [128, 29] width 21 height 10
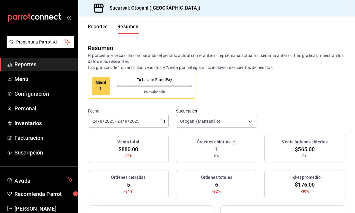
click at [74, 179] on button "Ayuda" at bounding box center [39, 180] width 78 height 12
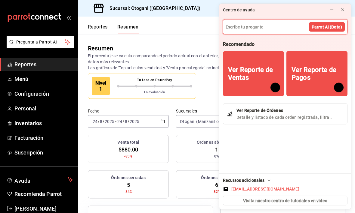
click at [246, 9] on div "Centro de ayuda" at bounding box center [271, 10] width 104 height 12
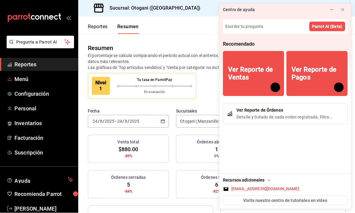
click at [25, 81] on span "Menú" at bounding box center [43, 79] width 59 height 8
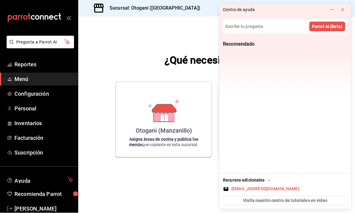
click at [246, 9] on icon at bounding box center [342, 10] width 5 height 5
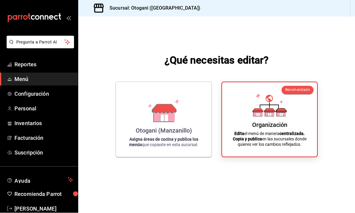
click at [26, 64] on span "Reportes" at bounding box center [43, 65] width 59 height 8
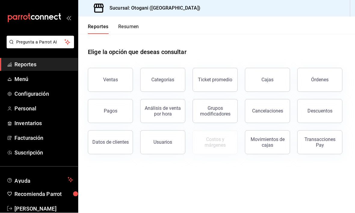
click at [116, 81] on div "Ventas" at bounding box center [110, 80] width 15 height 6
